Goal: Task Accomplishment & Management: Manage account settings

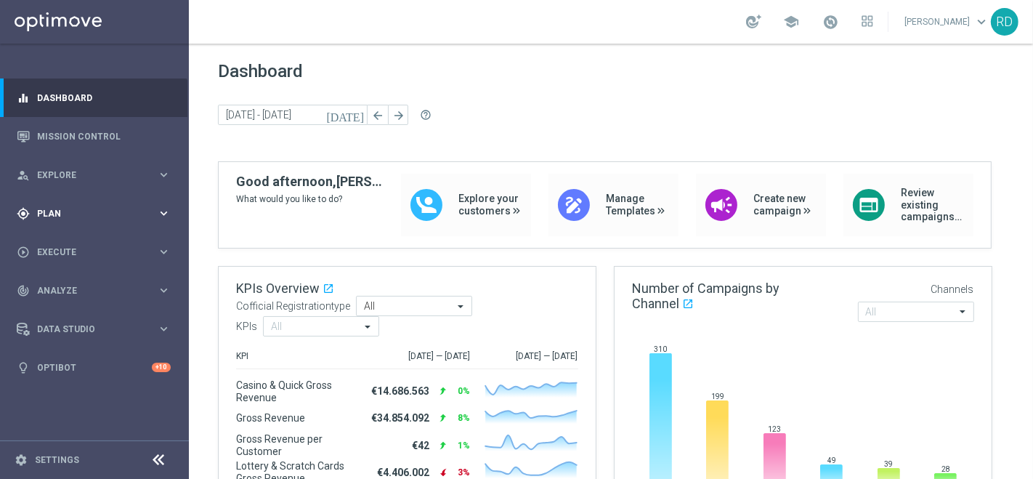
click at [58, 211] on span "Plan" at bounding box center [97, 213] width 120 height 9
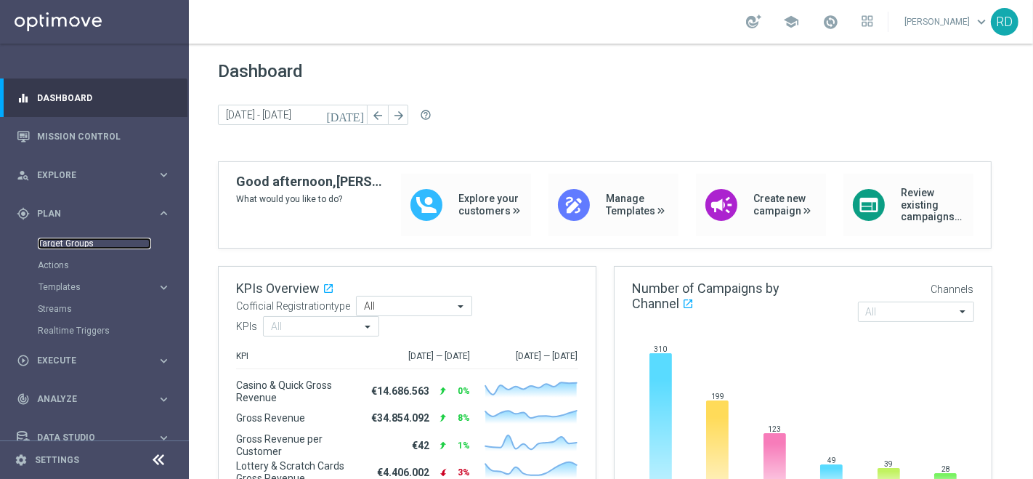
click at [73, 240] on link "Target Groups" at bounding box center [94, 244] width 113 height 12
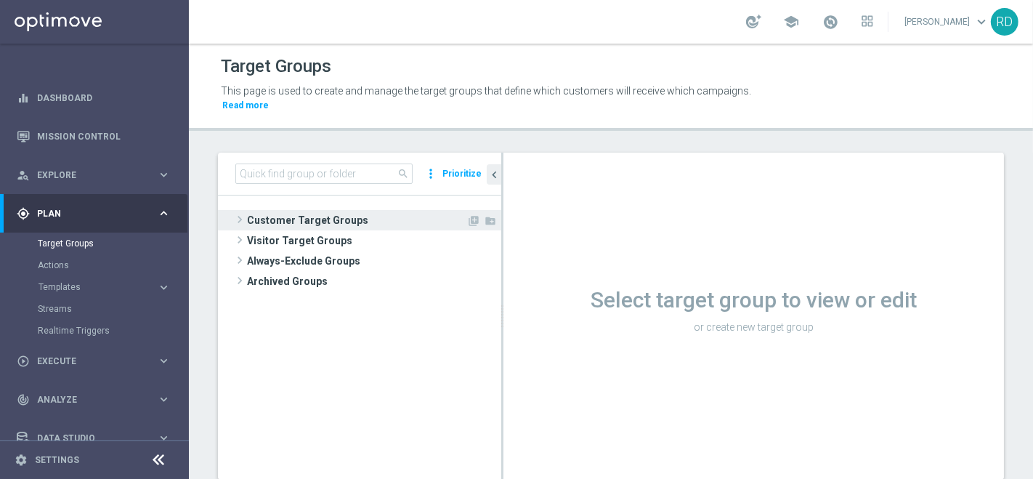
click at [242, 211] on span at bounding box center [239, 219] width 15 height 17
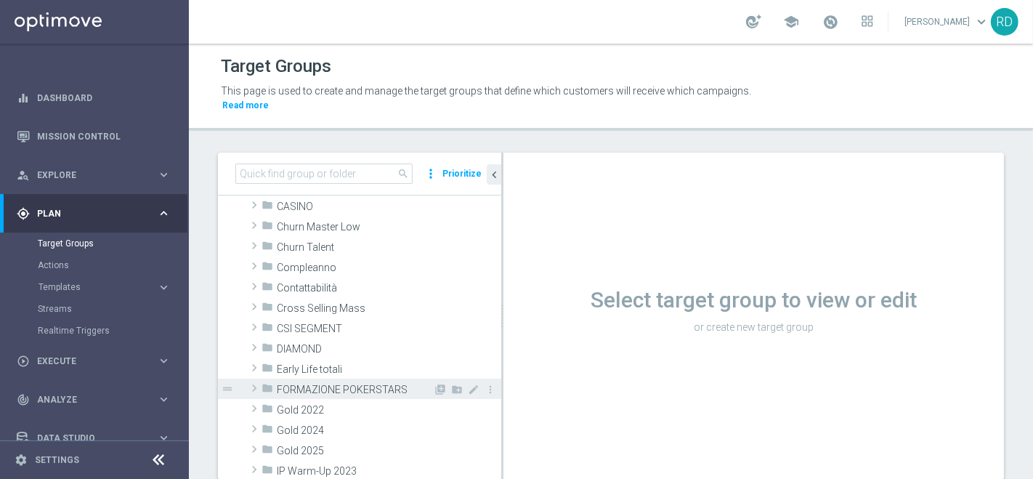
scroll to position [161, 0]
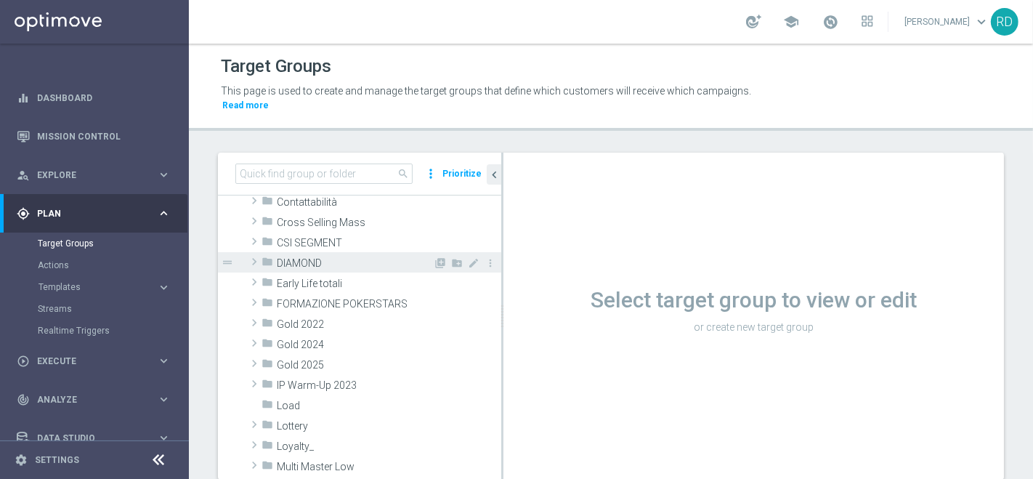
click at [256, 253] on span at bounding box center [254, 261] width 15 height 17
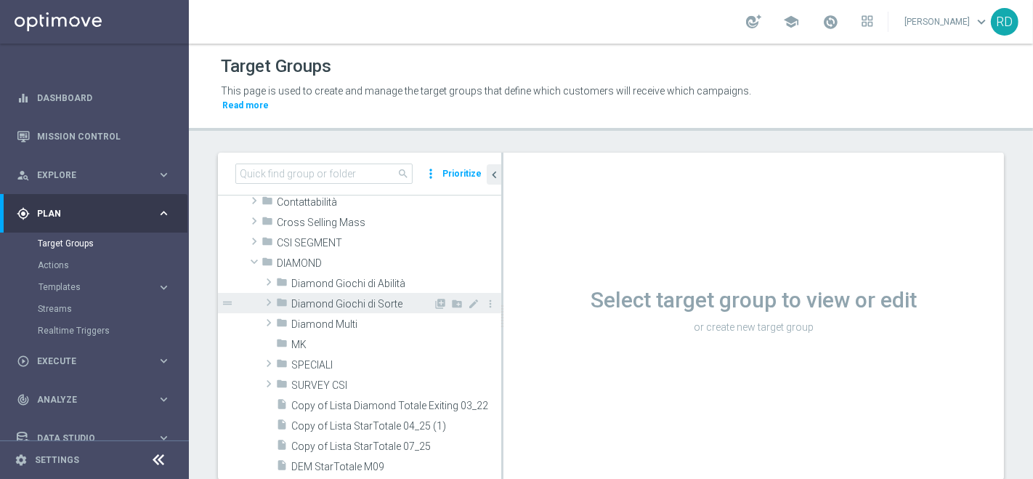
click at [352, 298] on span "Diamond Giochi di Sorte" at bounding box center [362, 304] width 142 height 12
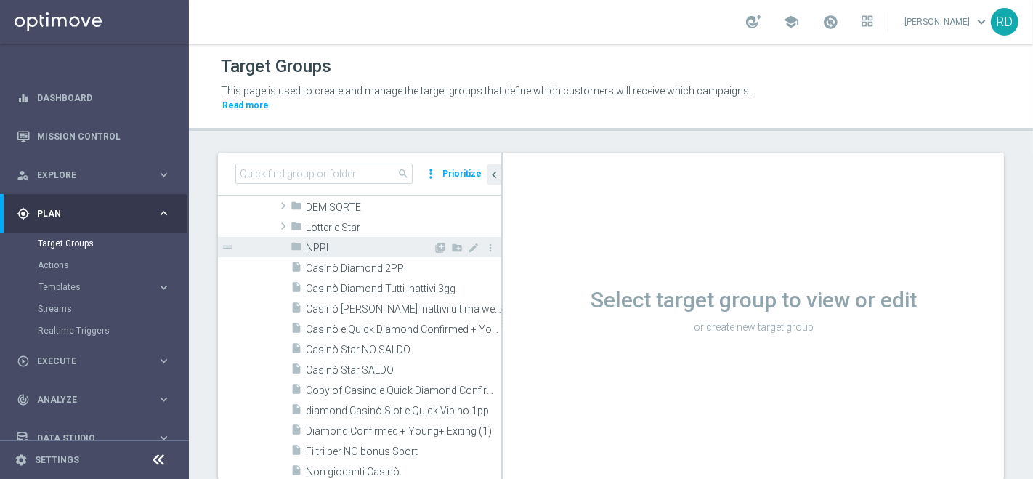
scroll to position [323, 0]
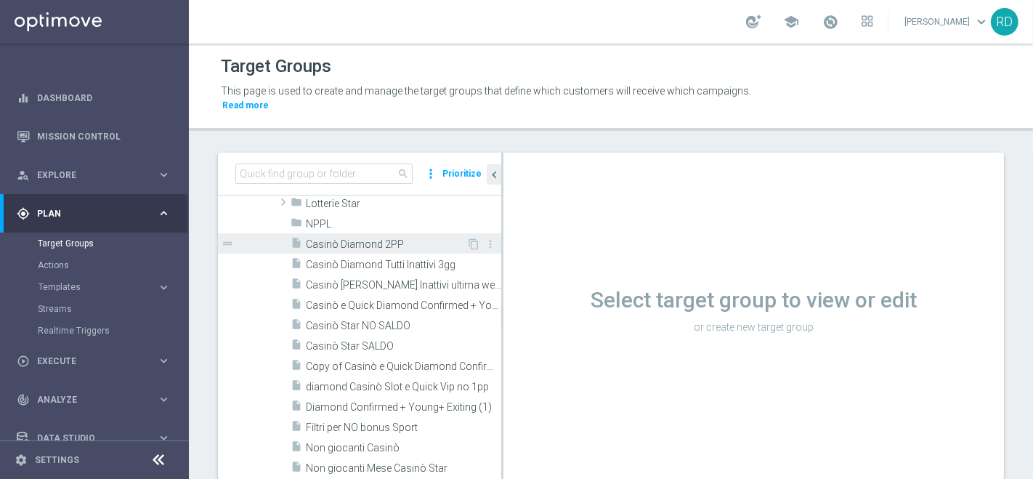
click at [334, 233] on div "insert_drive_file Casinò Diamond 2PP" at bounding box center [379, 243] width 176 height 20
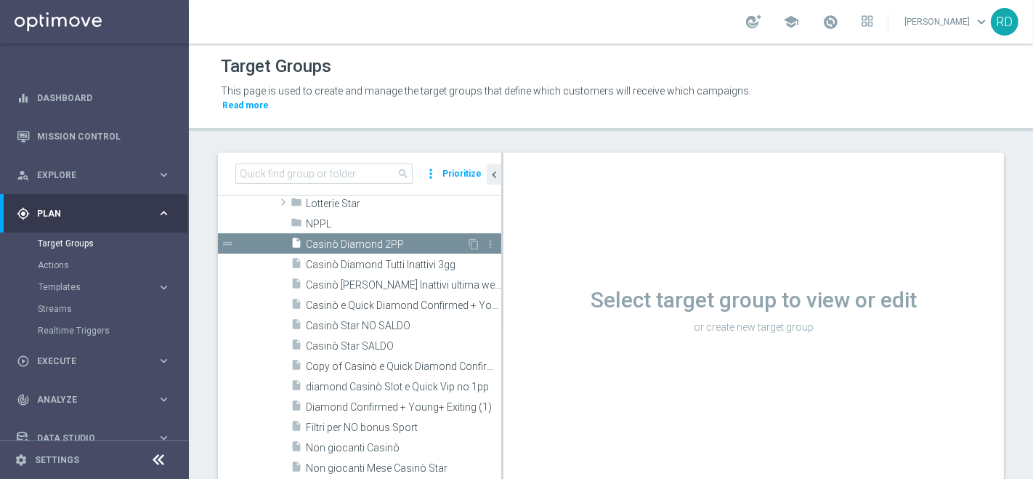
scroll to position [179, 0]
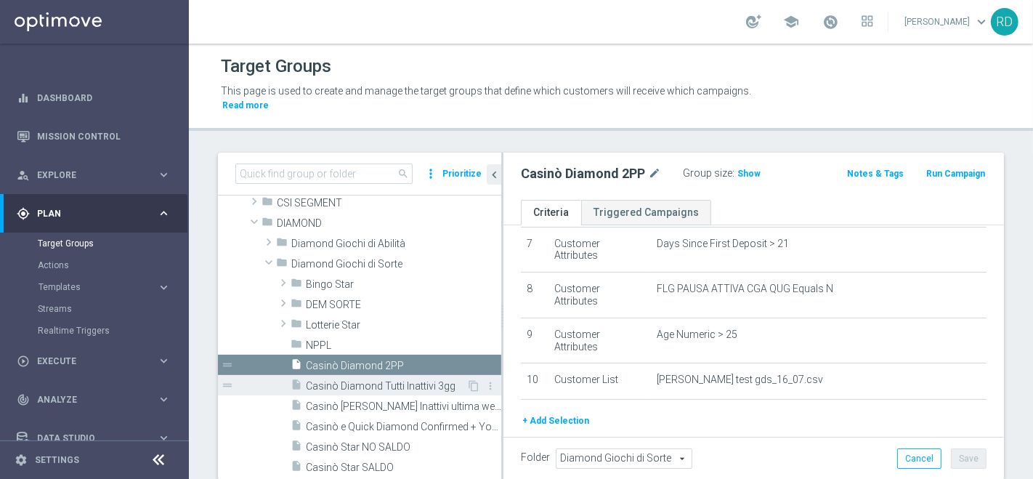
scroll to position [340, 0]
